Goal: Check status: Check status

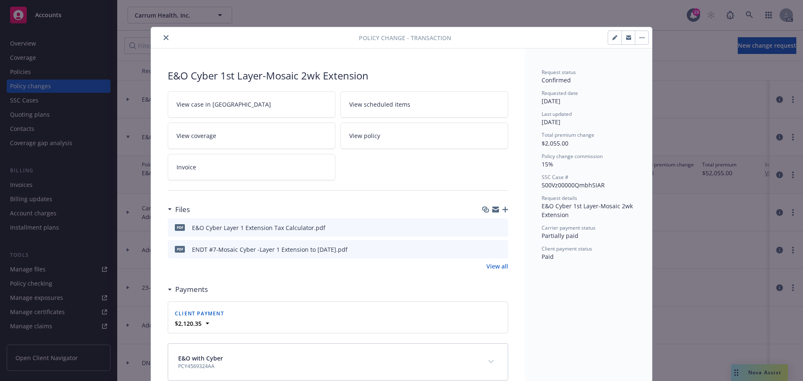
scroll to position [18, 0]
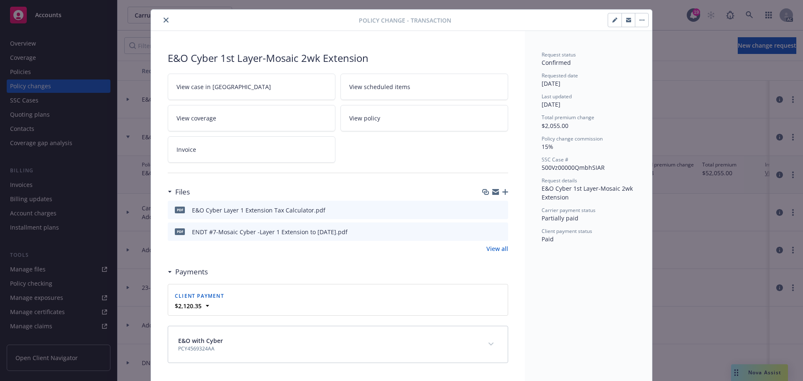
drag, startPoint x: 163, startPoint y: 20, endPoint x: 123, endPoint y: 1, distance: 44.0
click at [164, 20] on icon "close" at bounding box center [166, 20] width 5 height 5
